Goal: Task Accomplishment & Management: Use online tool/utility

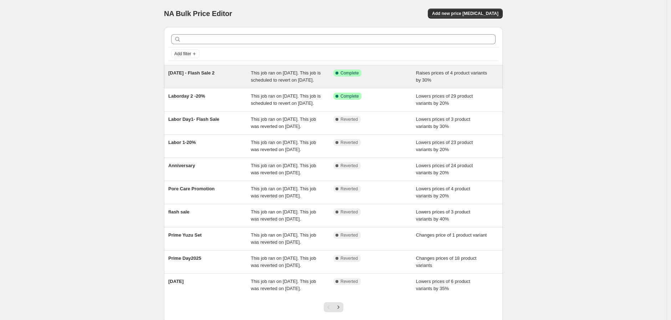
click at [359, 84] on div "Success Complete Complete" at bounding box center [374, 77] width 83 height 14
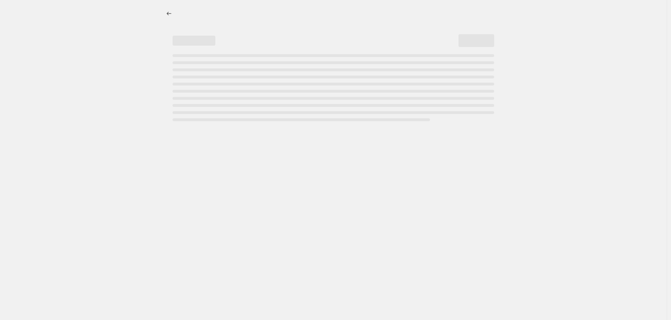
select select "percentage"
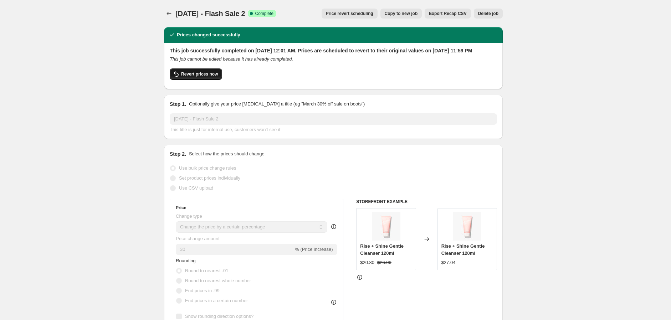
click at [209, 77] on span "Revert prices now" at bounding box center [199, 74] width 37 height 6
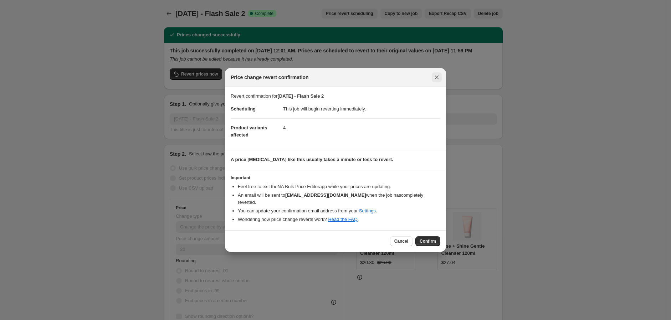
click at [435, 79] on icon "Close" at bounding box center [436, 77] width 7 height 7
checkbox input "true"
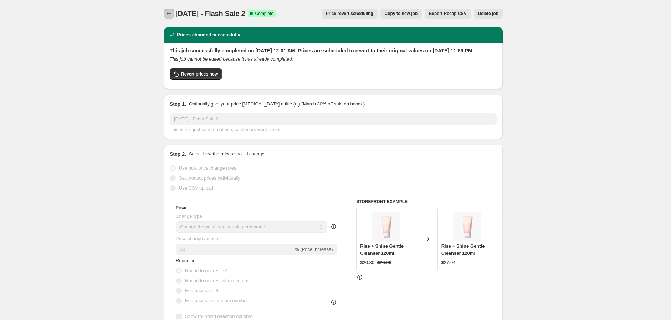
click at [171, 13] on icon "Price change jobs" at bounding box center [168, 13] width 7 height 7
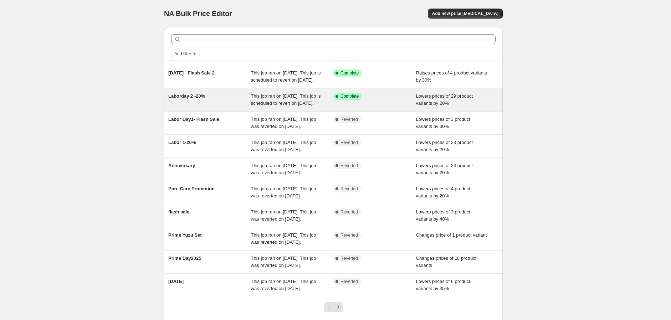
click at [383, 107] on div "Success Complete Complete" at bounding box center [374, 100] width 83 height 14
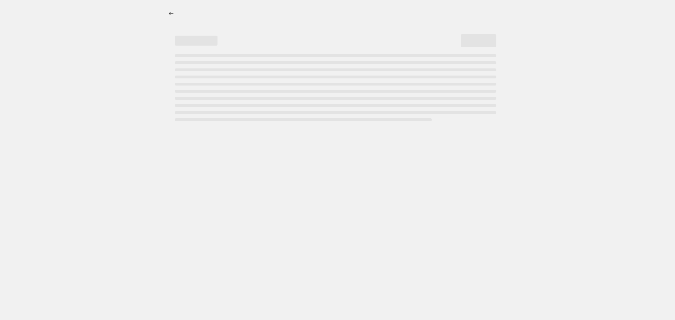
select select "percentage"
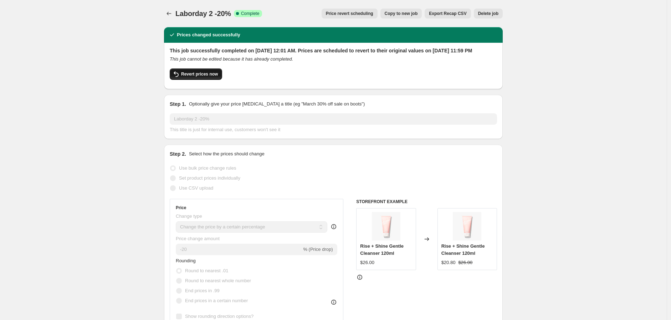
click at [214, 77] on span "Revert prices now" at bounding box center [199, 74] width 37 height 6
checkbox input "false"
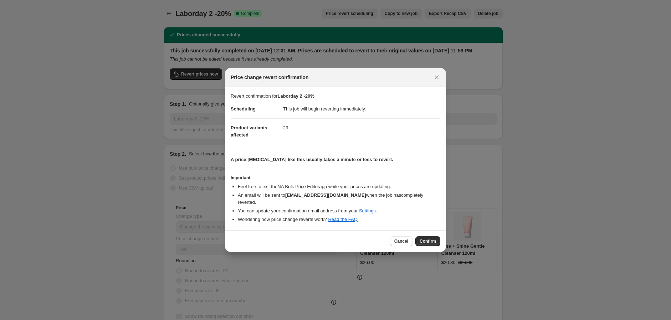
click at [427, 238] on span "Confirm" at bounding box center [428, 241] width 16 height 6
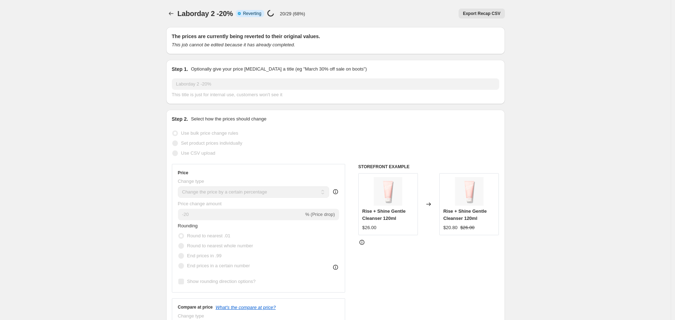
select select "percentage"
checkbox input "true"
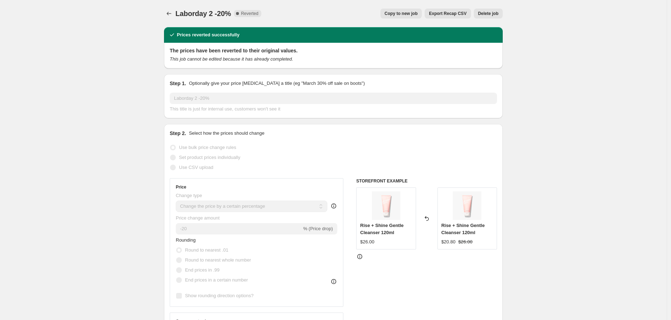
click at [404, 14] on span "Copy to new job" at bounding box center [401, 14] width 33 height 6
select select "percentage"
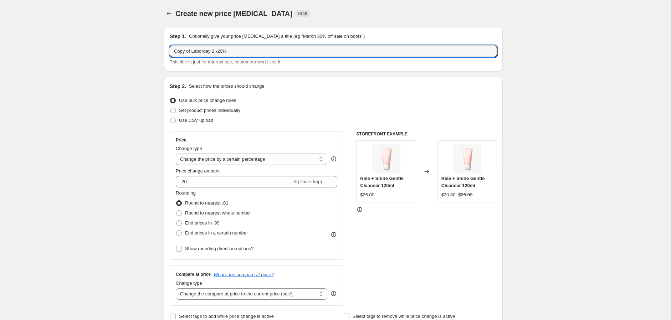
drag, startPoint x: 192, startPoint y: 52, endPoint x: 34, endPoint y: 50, distance: 158.3
click at [234, 49] on input "Laborday 2 -20%" at bounding box center [333, 51] width 327 height 11
type input "Laborday 2 -20%-J"
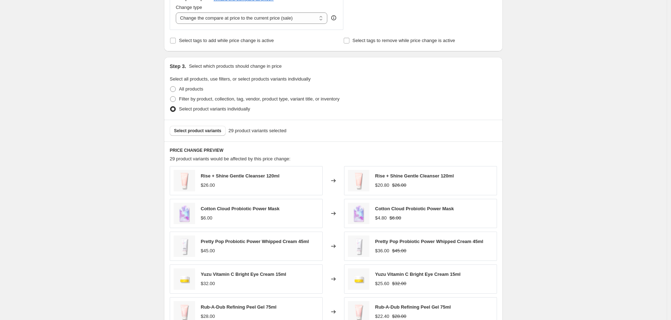
scroll to position [198, 0]
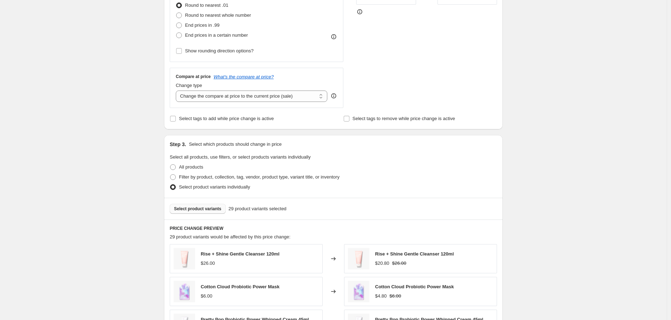
click at [216, 210] on span "Select product variants" at bounding box center [197, 209] width 47 height 6
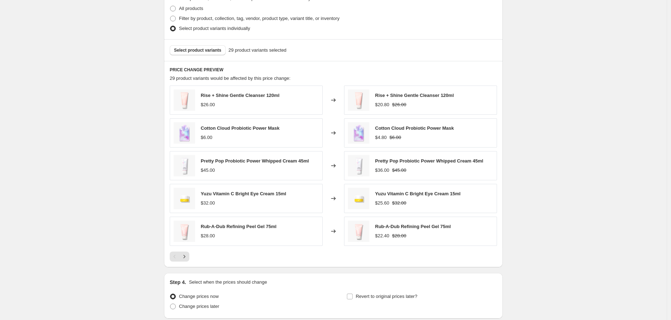
scroll to position [415, 0]
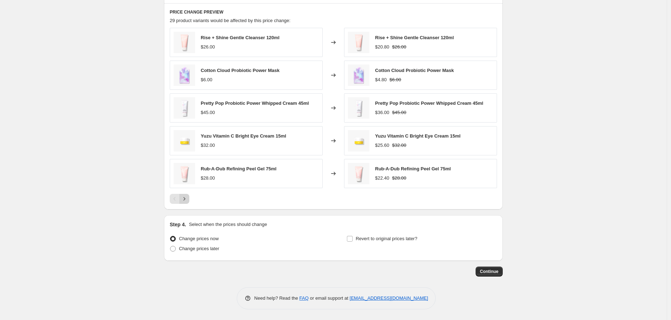
click at [184, 201] on icon "Next" at bounding box center [184, 198] width 7 height 7
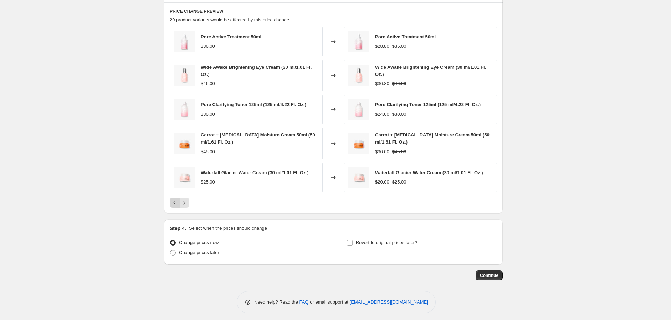
click at [175, 200] on button "Previous" at bounding box center [175, 203] width 10 height 10
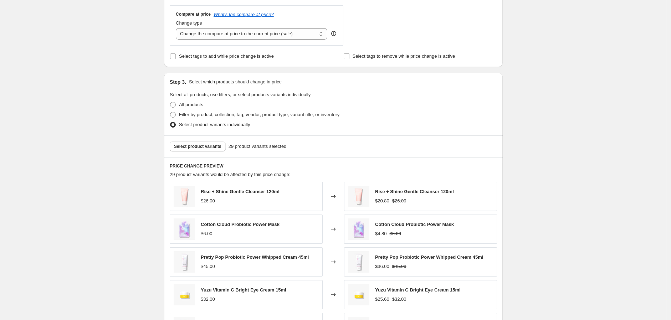
scroll to position [257, 0]
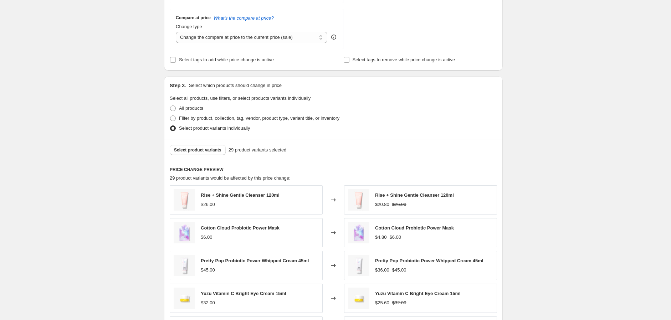
drag, startPoint x: 215, startPoint y: 210, endPoint x: 209, endPoint y: 202, distance: 9.9
click at [214, 209] on div "Rise + Shine Gentle Cleanser 120ml $26.00" at bounding box center [246, 199] width 153 height 29
click at [194, 130] on span "Select product variants individually" at bounding box center [214, 127] width 71 height 5
click at [170, 126] on input "Select product variants individually" at bounding box center [170, 125] width 0 height 0
click at [193, 150] on span "Select product variants" at bounding box center [197, 150] width 47 height 6
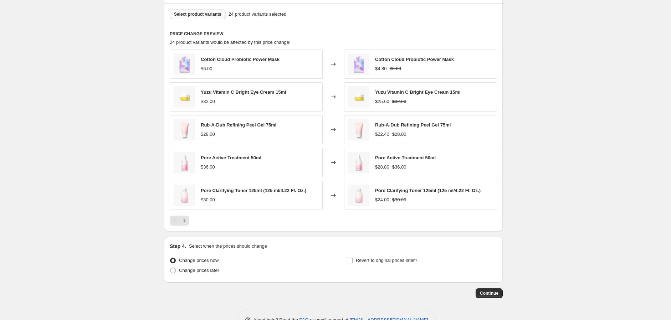
scroll to position [415, 0]
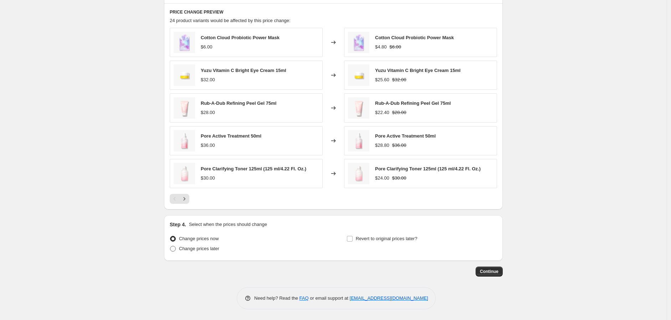
click at [216, 251] on span "Change prices later" at bounding box center [199, 248] width 40 height 5
click at [170, 246] on input "Change prices later" at bounding box center [170, 246] width 0 height 0
radio input "true"
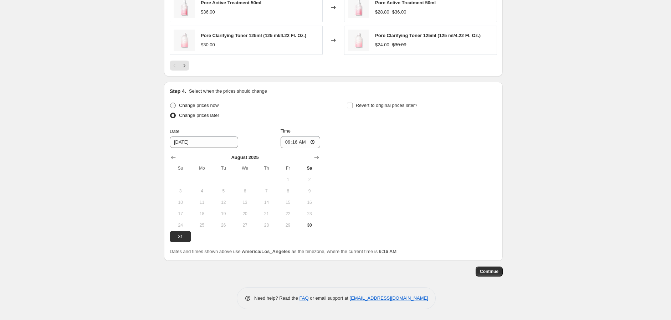
click at [206, 105] on span "Change prices now" at bounding box center [199, 105] width 40 height 5
click at [170, 103] on input "Change prices now" at bounding box center [170, 103] width 0 height 0
radio input "true"
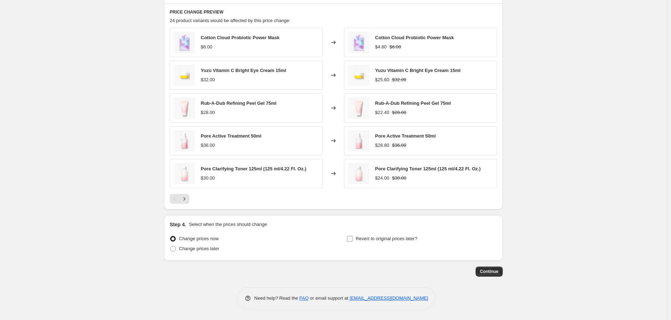
click at [355, 239] on label "Revert to original prices later?" at bounding box center [382, 239] width 71 height 10
click at [350, 240] on input "Revert to original prices later?" at bounding box center [350, 239] width 6 height 6
checkbox input "true"
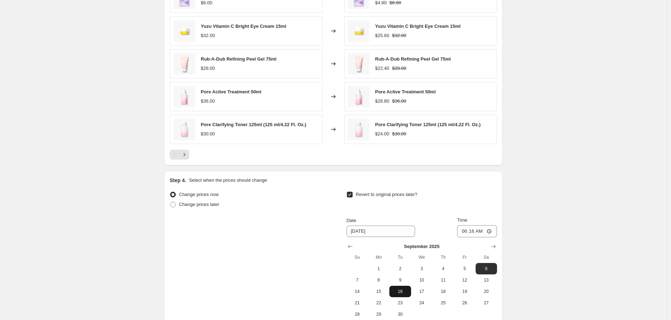
scroll to position [537, 0]
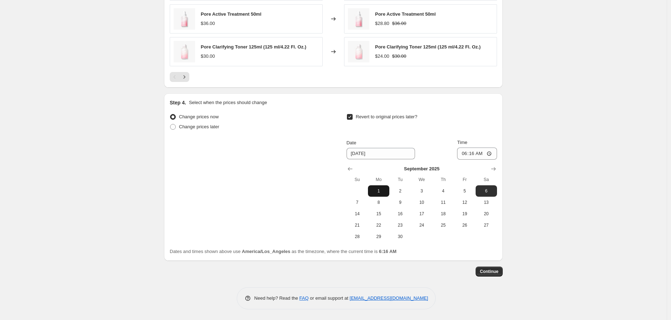
click at [377, 193] on span "1" at bounding box center [379, 191] width 16 height 6
type input "[DATE]"
click at [462, 154] on input "06:16" at bounding box center [477, 154] width 40 height 12
type input "23:59"
click at [496, 276] on button "Continue" at bounding box center [489, 272] width 27 height 10
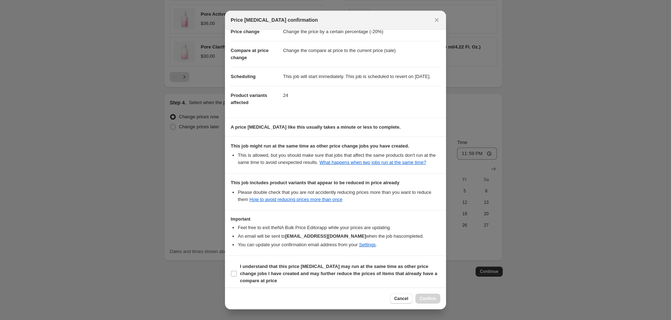
scroll to position [31, 0]
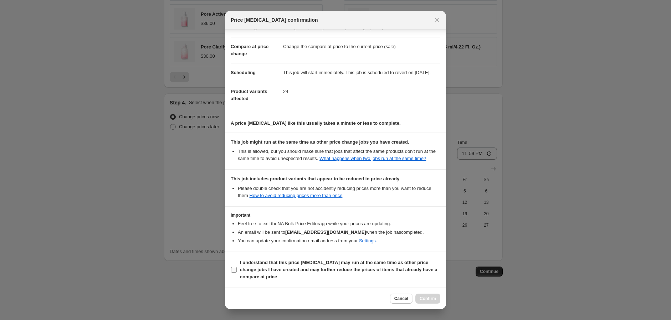
click at [243, 267] on b "I understand that this price [MEDICAL_DATA] may run at the same time as other p…" at bounding box center [338, 270] width 197 height 20
click at [237, 267] on input "I understand that this price [MEDICAL_DATA] may run at the same time as other p…" at bounding box center [234, 270] width 6 height 6
checkbox input "true"
drag, startPoint x: 431, startPoint y: 296, endPoint x: 452, endPoint y: 293, distance: 20.5
click at [430, 296] on span "Confirm" at bounding box center [428, 299] width 16 height 6
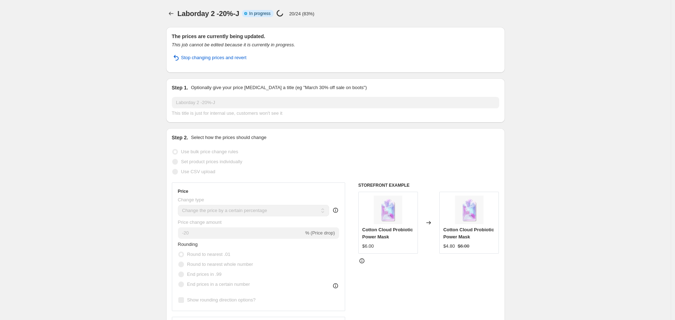
select select "percentage"
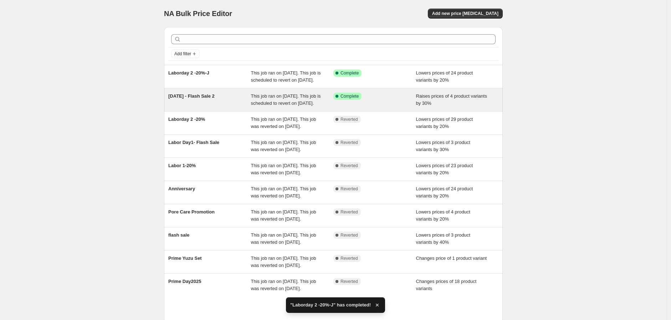
click at [395, 107] on div "Success Complete Complete" at bounding box center [374, 100] width 83 height 14
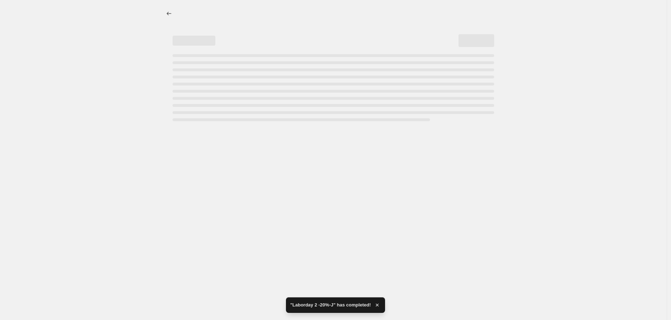
select select "percentage"
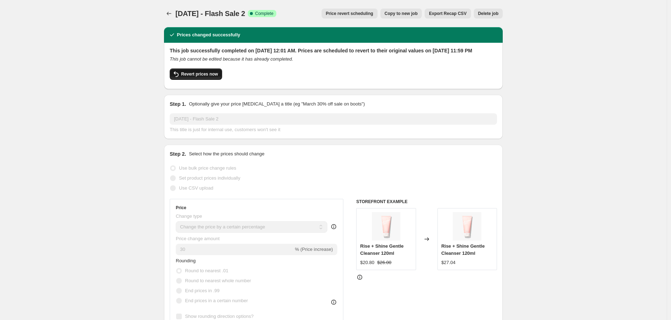
click at [200, 77] on span "Revert prices now" at bounding box center [199, 74] width 37 height 6
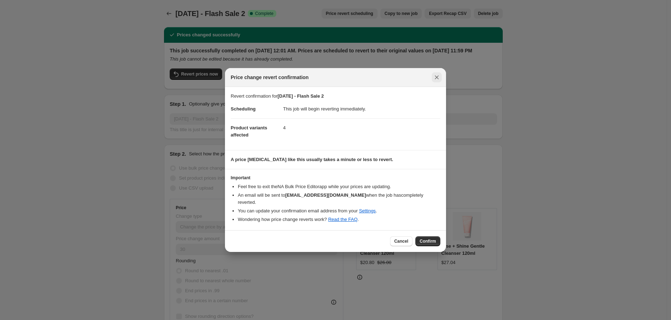
click at [435, 79] on icon "Close" at bounding box center [436, 77] width 7 height 7
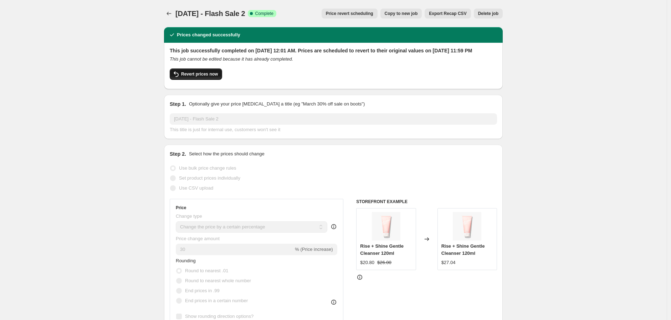
click at [193, 77] on span "Revert prices now" at bounding box center [199, 74] width 37 height 6
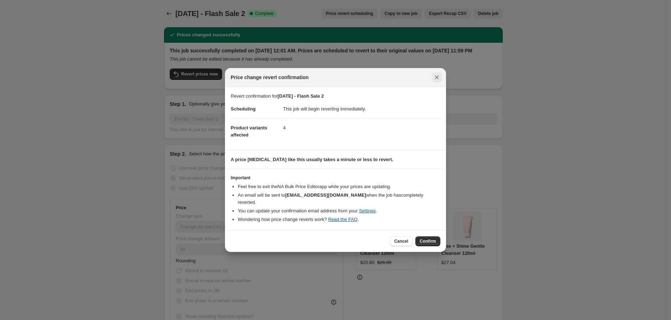
click at [436, 81] on icon "Close" at bounding box center [436, 77] width 7 height 7
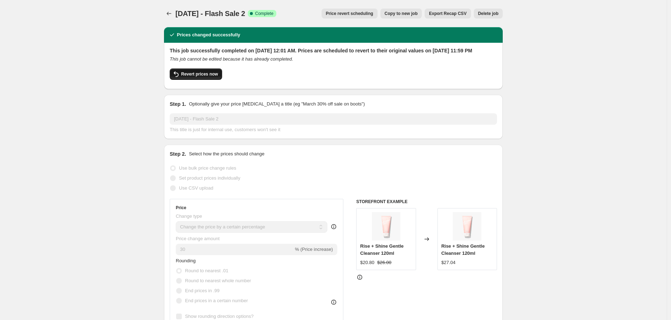
click at [204, 77] on span "Revert prices now" at bounding box center [199, 74] width 37 height 6
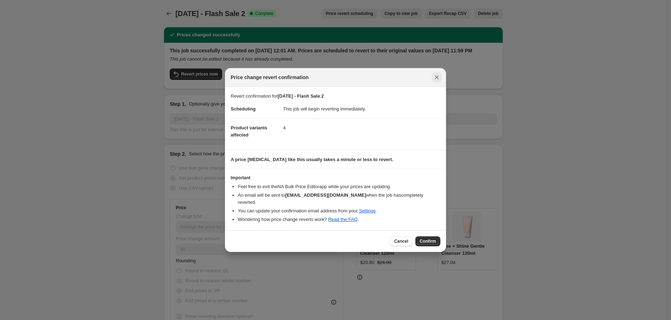
drag, startPoint x: 433, startPoint y: 237, endPoint x: 437, endPoint y: 73, distance: 163.3
click at [438, 79] on div "Price change revert confirmation Revert confirmation for [DATE] - Flash Sale 2 …" at bounding box center [335, 160] width 221 height 184
click at [437, 79] on icon "Close" at bounding box center [437, 78] width 4 height 4
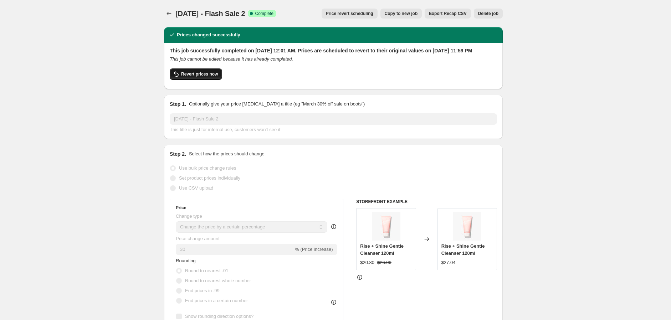
click at [209, 77] on span "Revert prices now" at bounding box center [199, 74] width 37 height 6
checkbox input "false"
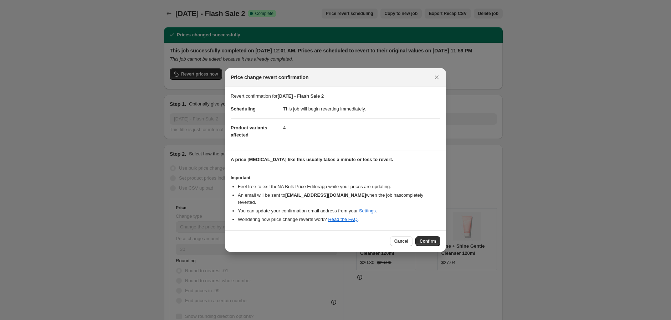
drag, startPoint x: 424, startPoint y: 239, endPoint x: 433, endPoint y: 236, distance: 9.8
click at [425, 239] on span "Confirm" at bounding box center [428, 241] width 16 height 6
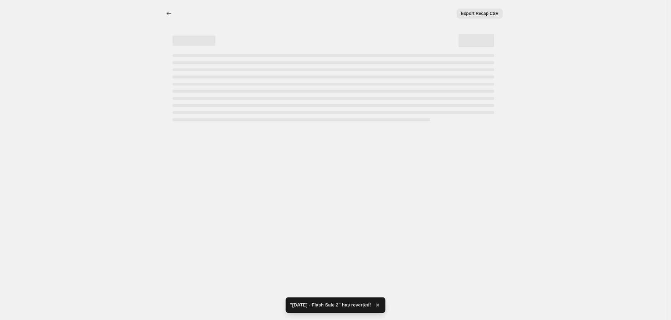
select select "percentage"
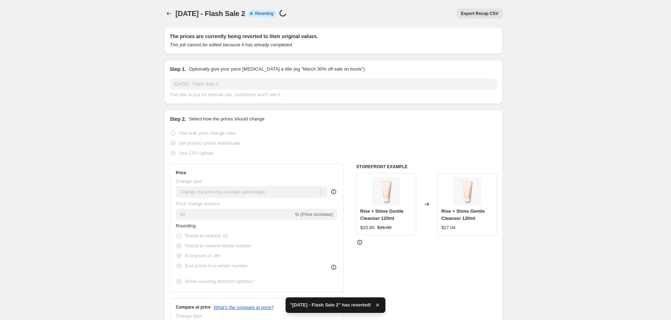
checkbox input "true"
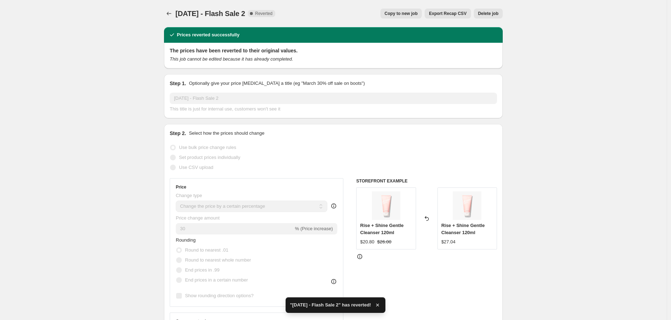
click at [418, 15] on span "Copy to new job" at bounding box center [401, 14] width 33 height 6
select select "percentage"
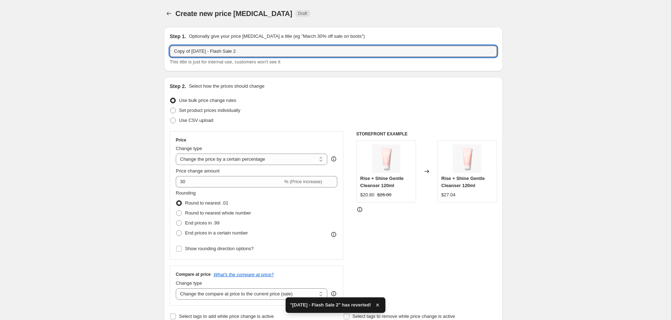
drag, startPoint x: 186, startPoint y: 50, endPoint x: 97, endPoint y: 44, distance: 88.6
click at [245, 48] on input "[DATE] - Flash Sale 2" at bounding box center [333, 51] width 327 height 11
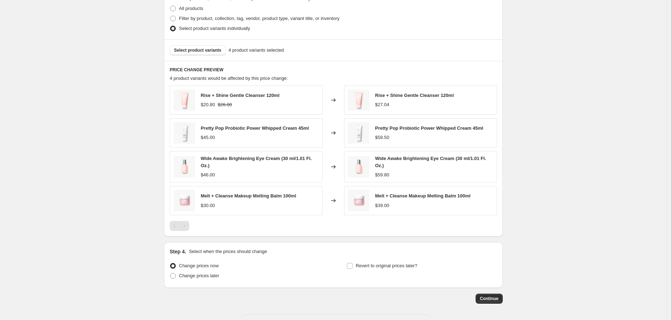
scroll to position [384, 0]
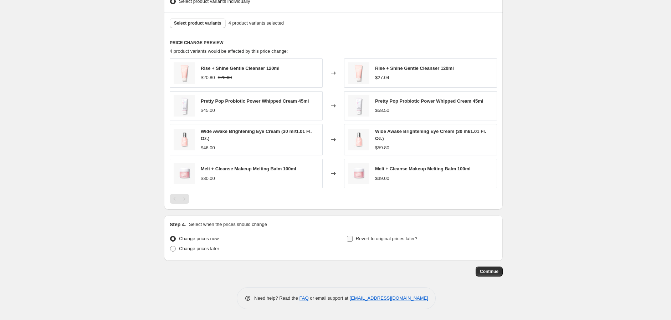
type input "[DATE] - Flash Sale 2-J"
click at [353, 239] on input "Revert to original prices later?" at bounding box center [350, 239] width 6 height 6
checkbox input "true"
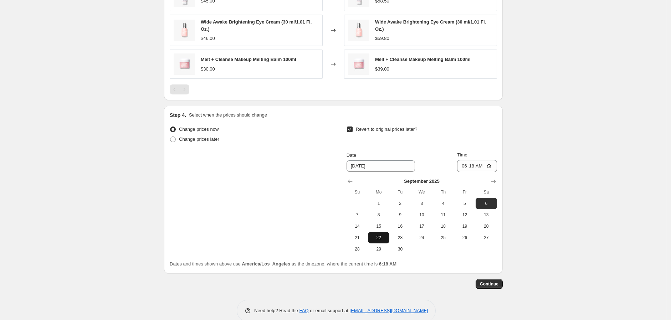
scroll to position [506, 0]
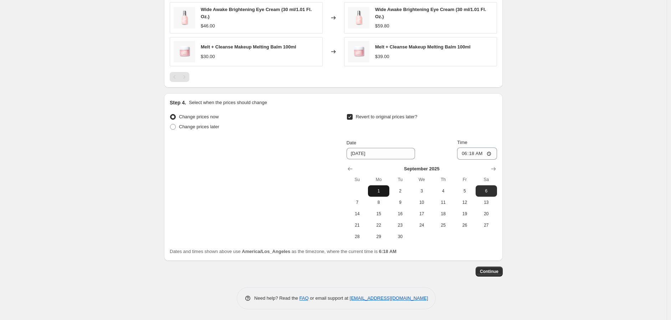
drag, startPoint x: 379, startPoint y: 186, endPoint x: 380, endPoint y: 194, distance: 7.9
click at [379, 188] on button "1" at bounding box center [378, 190] width 21 height 11
type input "[DATE]"
drag, startPoint x: 380, startPoint y: 194, endPoint x: 482, endPoint y: 157, distance: 108.7
click at [380, 194] on span "1" at bounding box center [379, 191] width 16 height 6
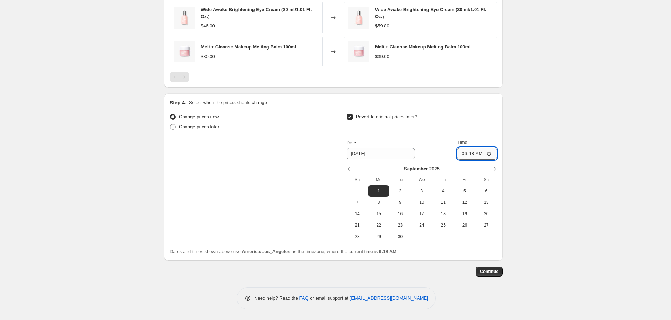
click at [464, 154] on input "06:18" at bounding box center [477, 154] width 40 height 12
type input "23:59"
click at [486, 274] on span "Continue" at bounding box center [489, 272] width 19 height 6
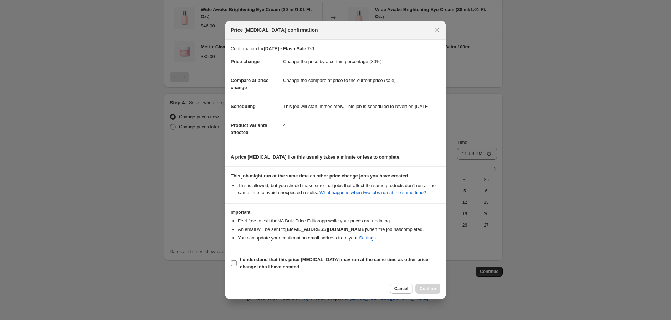
drag, startPoint x: 251, startPoint y: 263, endPoint x: 293, endPoint y: 267, distance: 42.2
click at [251, 263] on b "I understand that this price [MEDICAL_DATA] may run at the same time as other p…" at bounding box center [334, 263] width 188 height 12
click at [237, 263] on input "I understand that this price [MEDICAL_DATA] may run at the same time as other p…" at bounding box center [234, 264] width 6 height 6
checkbox input "true"
drag, startPoint x: 427, startPoint y: 293, endPoint x: 450, endPoint y: 266, distance: 35.5
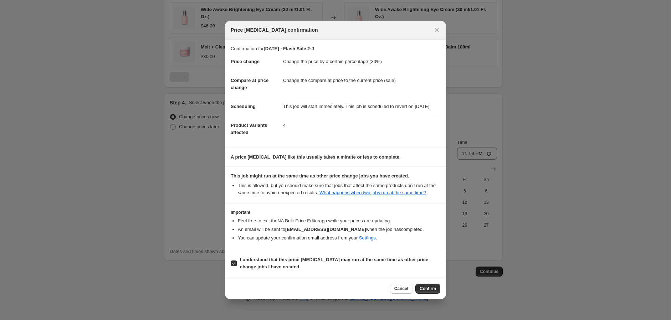
click at [428, 292] on span "Confirm" at bounding box center [428, 289] width 16 height 6
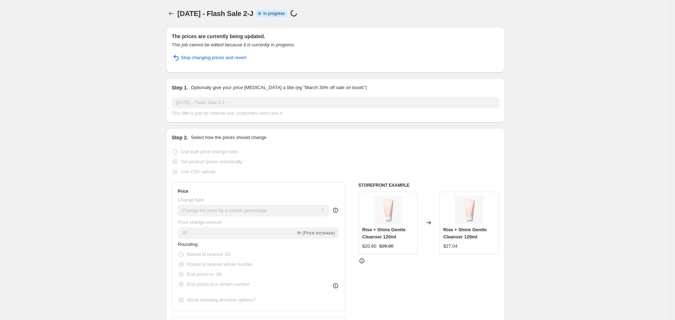
select select "percentage"
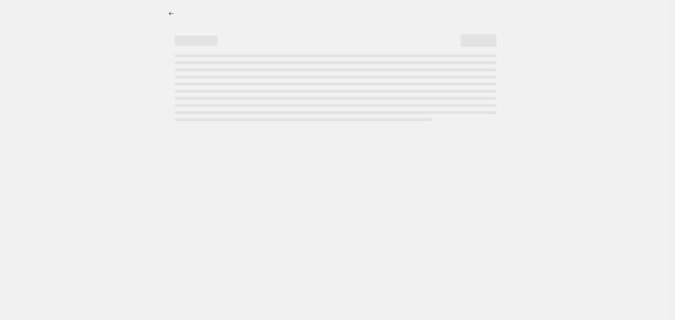
select select "percentage"
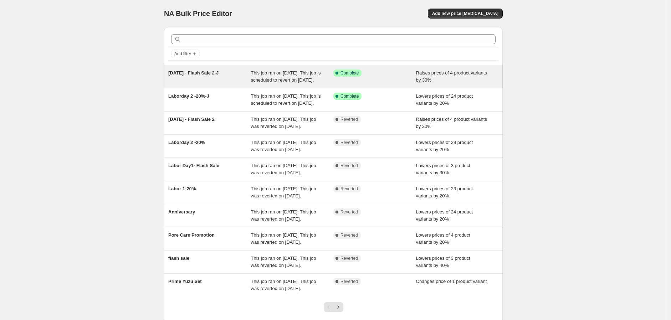
click at [389, 84] on div "Success Complete Complete" at bounding box center [374, 77] width 83 height 14
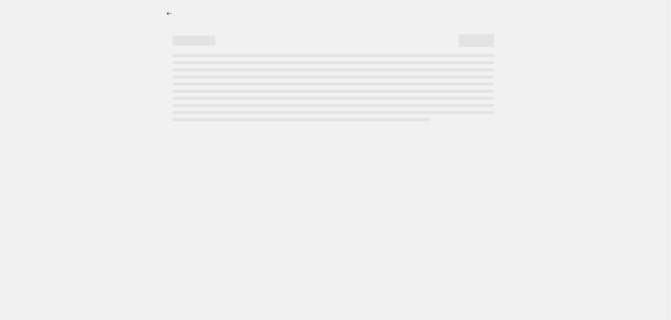
select select "percentage"
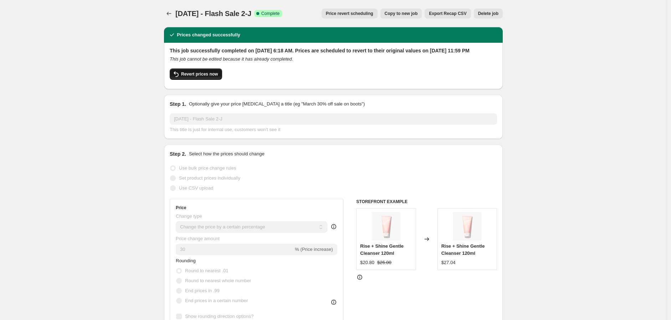
click at [185, 77] on span "Revert prices now" at bounding box center [199, 74] width 37 height 6
checkbox input "false"
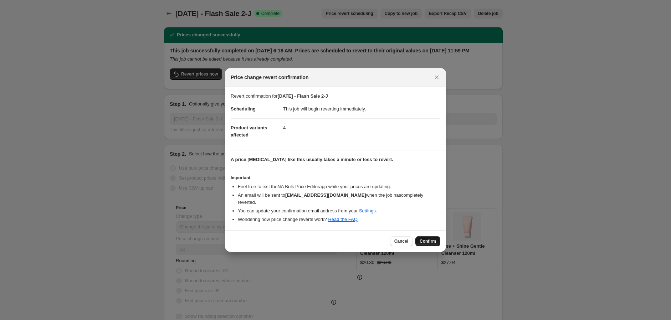
click at [424, 238] on span "Confirm" at bounding box center [428, 241] width 16 height 6
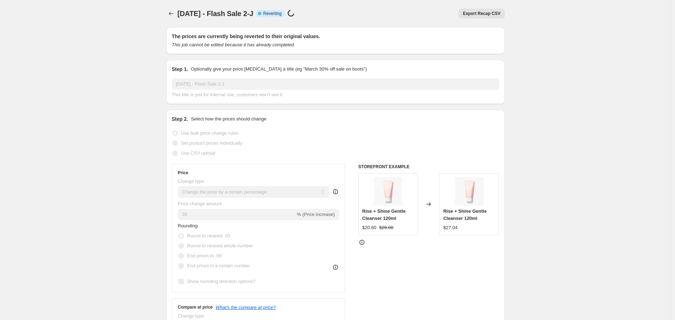
select select "percentage"
checkbox input "true"
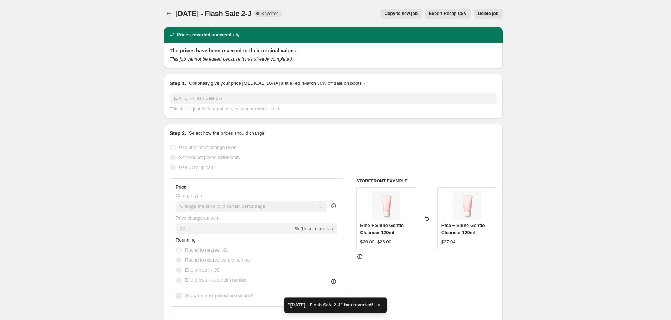
click at [412, 15] on span "Copy to new job" at bounding box center [401, 14] width 33 height 6
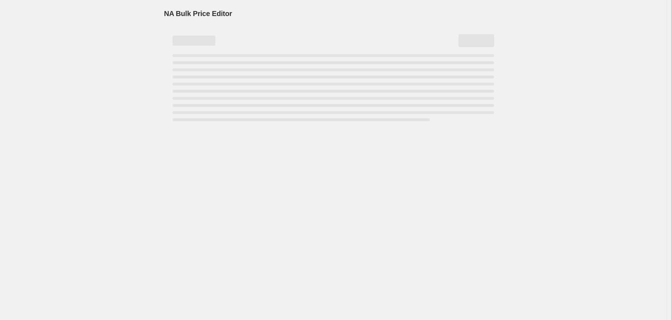
select select "percentage"
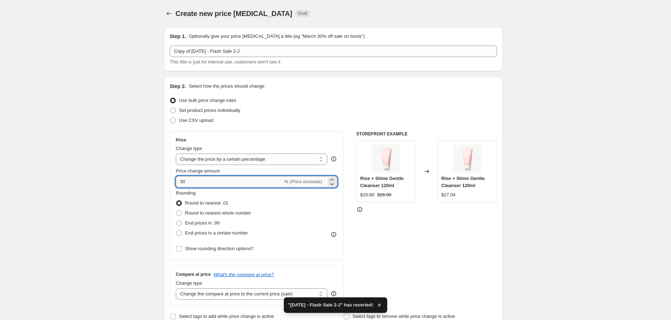
click at [180, 183] on input "30" at bounding box center [229, 181] width 107 height 11
type input "-30"
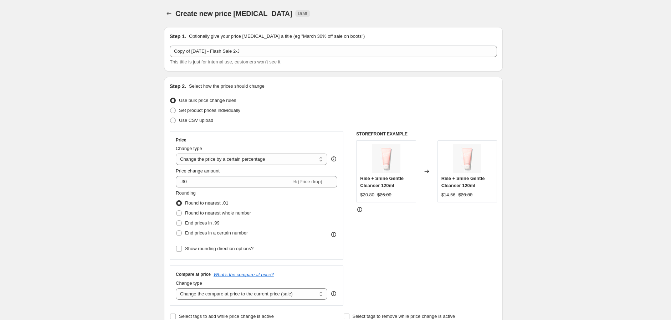
drag, startPoint x: 546, startPoint y: 204, endPoint x: 551, endPoint y: 189, distance: 16.4
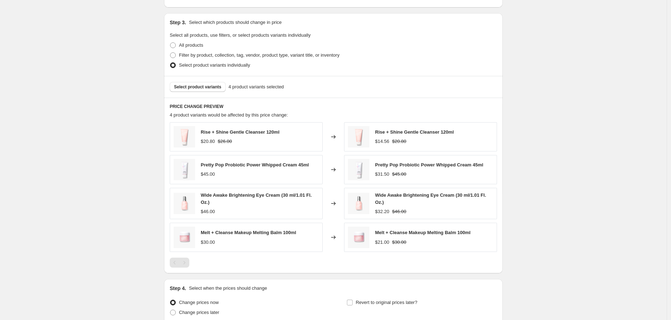
scroll to position [384, 0]
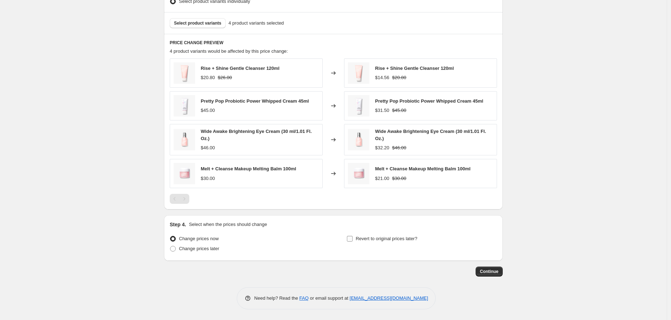
click at [349, 239] on input "Revert to original prices later?" at bounding box center [350, 239] width 6 height 6
checkbox input "true"
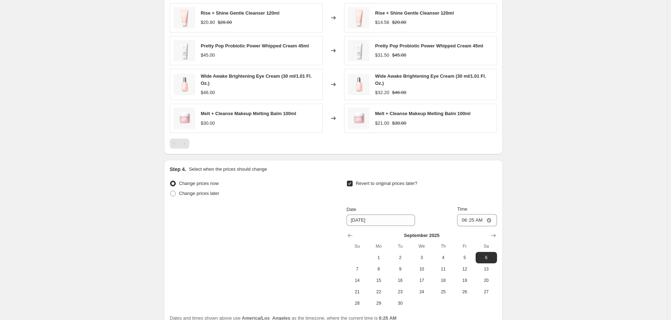
scroll to position [466, 0]
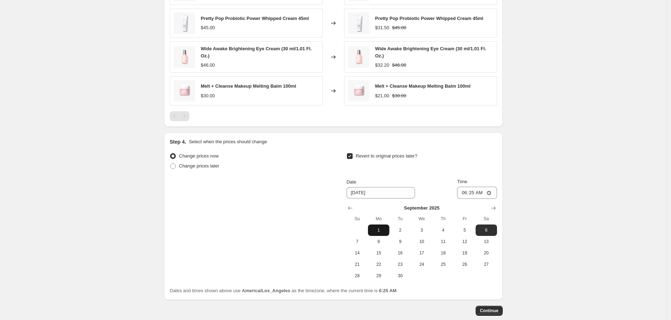
click at [380, 231] on span "1" at bounding box center [379, 230] width 16 height 6
type input "[DATE]"
click at [463, 193] on input "06:25" at bounding box center [477, 193] width 40 height 12
type input "23:59"
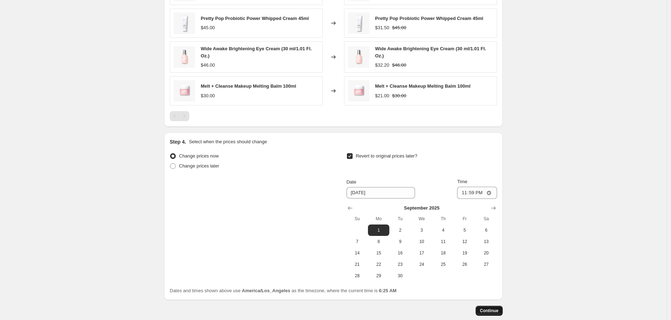
click at [496, 312] on span "Continue" at bounding box center [489, 311] width 19 height 6
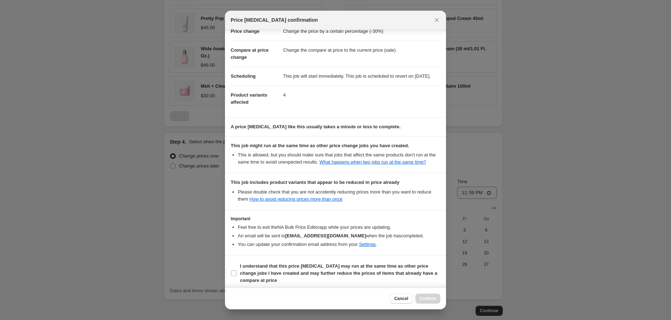
scroll to position [31, 0]
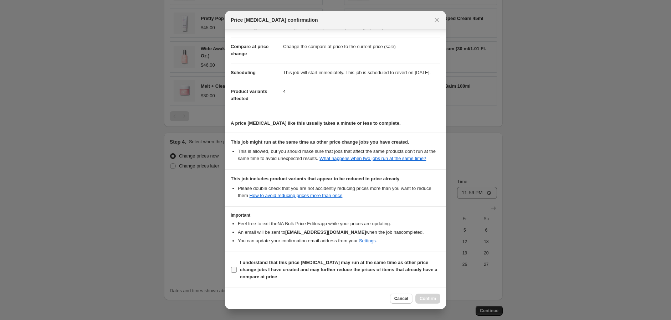
drag, startPoint x: 259, startPoint y: 262, endPoint x: 268, endPoint y: 269, distance: 11.4
click at [259, 262] on b "I understand that this price [MEDICAL_DATA] may run at the same time as other p…" at bounding box center [338, 270] width 197 height 20
click at [237, 267] on input "I understand that this price [MEDICAL_DATA] may run at the same time as other p…" at bounding box center [234, 270] width 6 height 6
checkbox input "true"
click at [436, 301] on button "Confirm" at bounding box center [427, 299] width 25 height 10
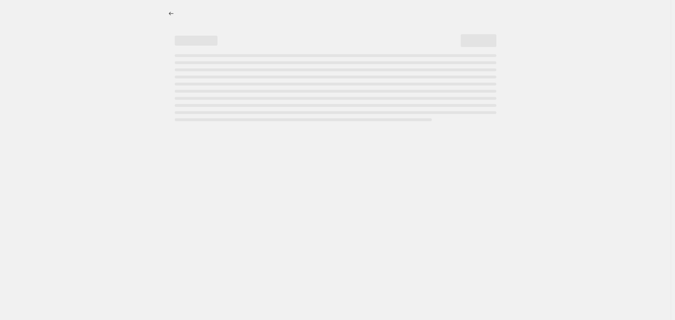
select select "percentage"
